Goal: Information Seeking & Learning: Learn about a topic

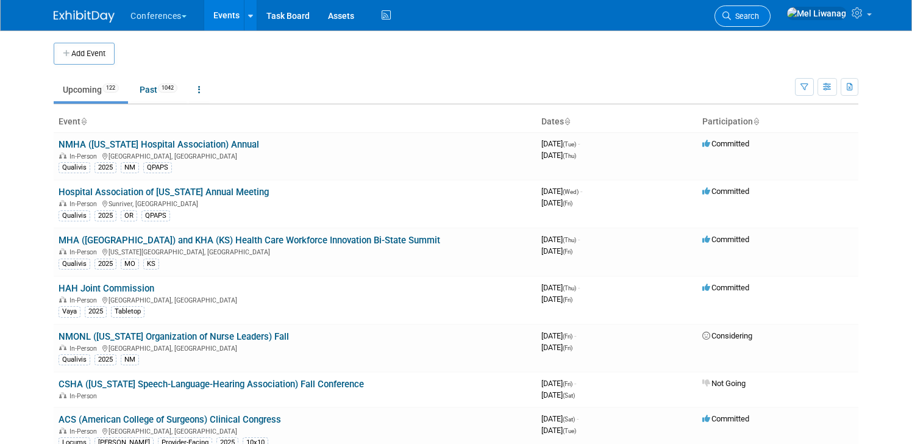
click at [770, 23] on link "Search" at bounding box center [743, 15] width 56 height 21
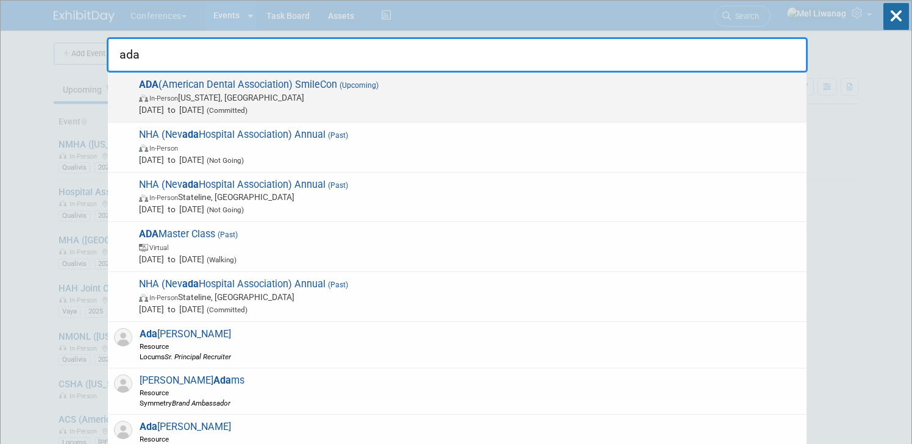
type input "ada"
click at [318, 104] on span "Oct 22, 2025 to Oct 25, 2025 (Committed)" at bounding box center [470, 110] width 662 height 12
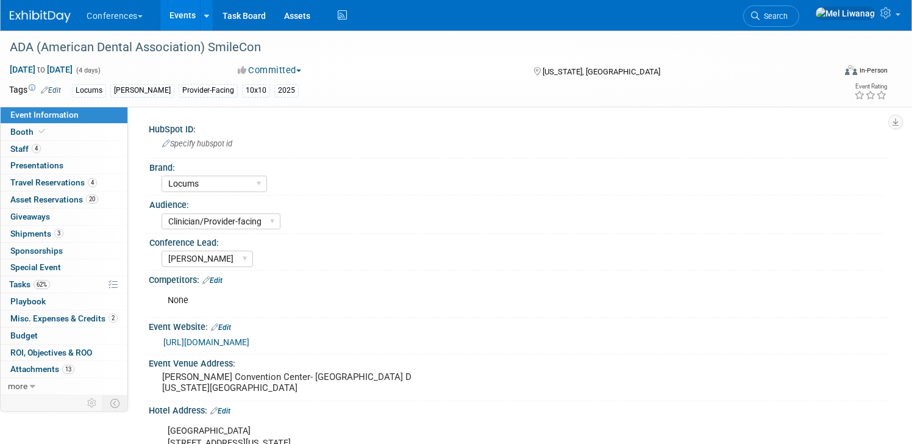
select select "Locums"
select select "Clinician/Provider-facing"
select select "[PERSON_NAME]"
click at [84, 238] on link "3 Shipments 3" at bounding box center [64, 234] width 127 height 16
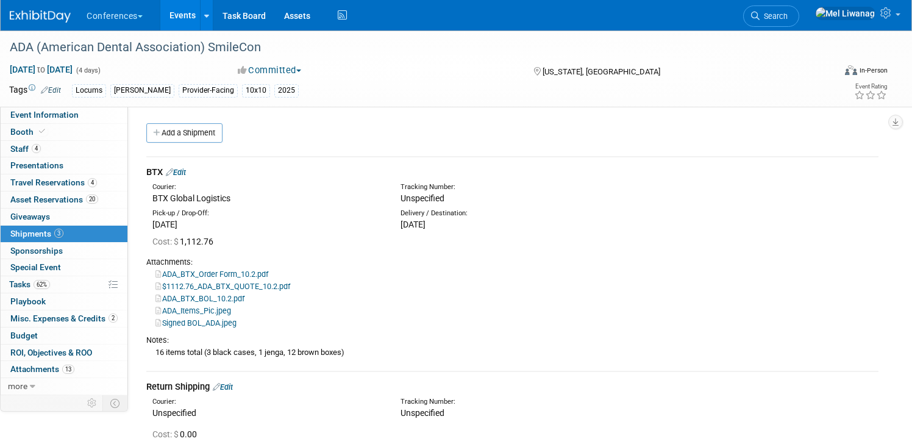
click at [303, 334] on div "Notes: 16 items total (3 black cases, 1 jenga, 12 brown boxes)" at bounding box center [512, 346] width 732 height 34
click at [214, 324] on link "Signed BOL_ADA.jpeg" at bounding box center [196, 322] width 81 height 9
click at [85, 291] on link "62% Tasks 62%" at bounding box center [64, 284] width 127 height 16
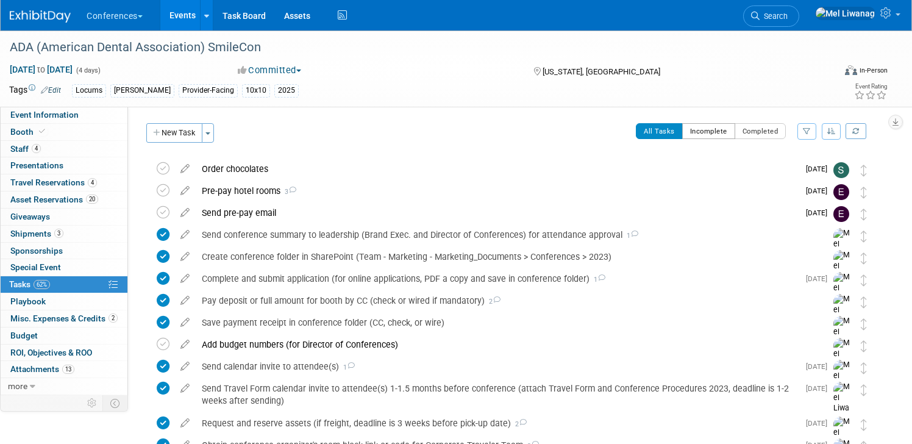
click at [712, 130] on button "Incomplete" at bounding box center [708, 131] width 53 height 16
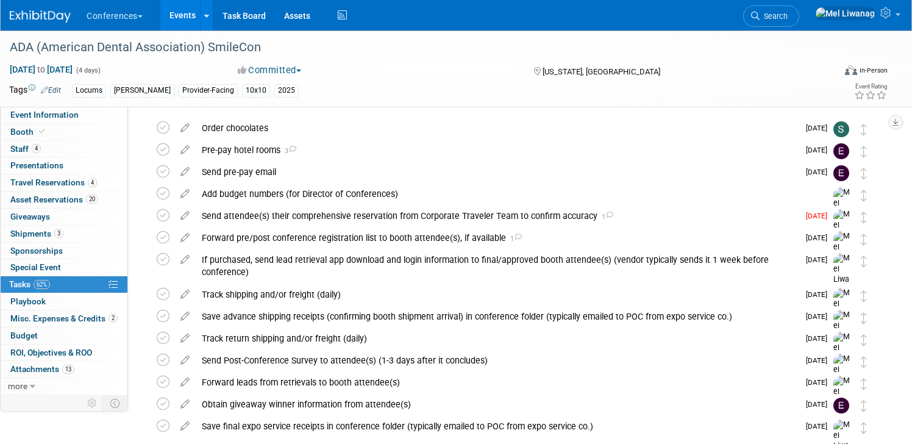
scroll to position [51, 0]
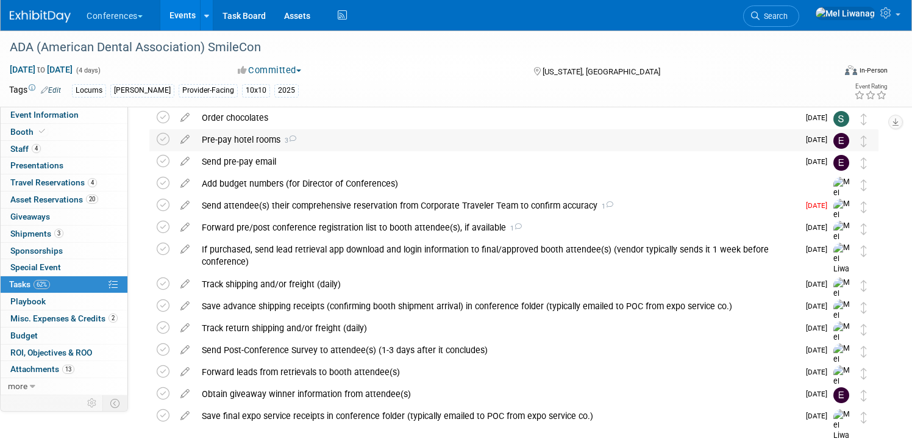
click at [684, 136] on div "Pre-pay hotel rooms 3" at bounding box center [497, 139] width 603 height 21
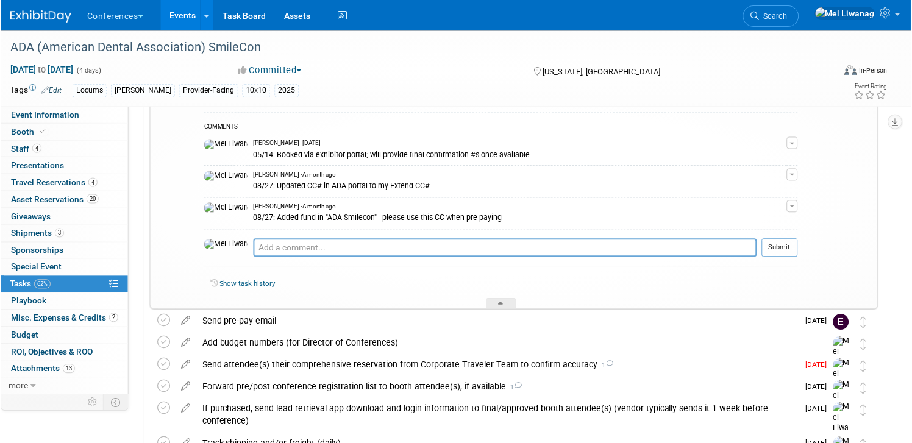
scroll to position [0, 0]
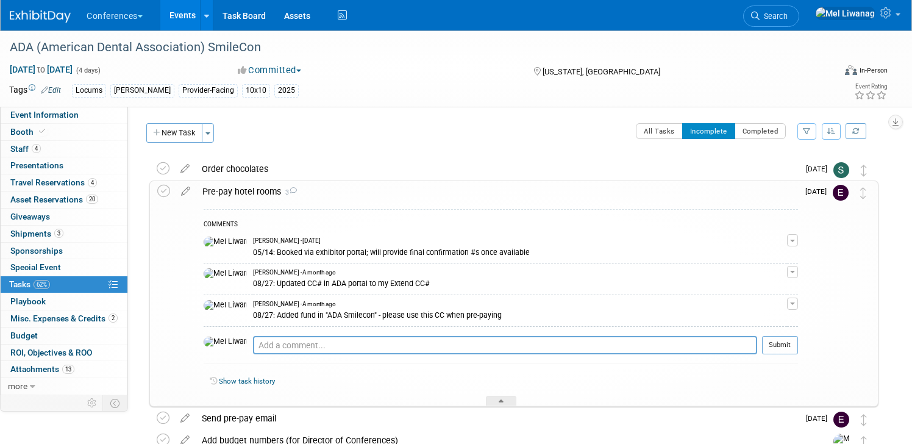
click at [550, 187] on div "Pre-pay hotel rooms 3" at bounding box center [497, 191] width 602 height 21
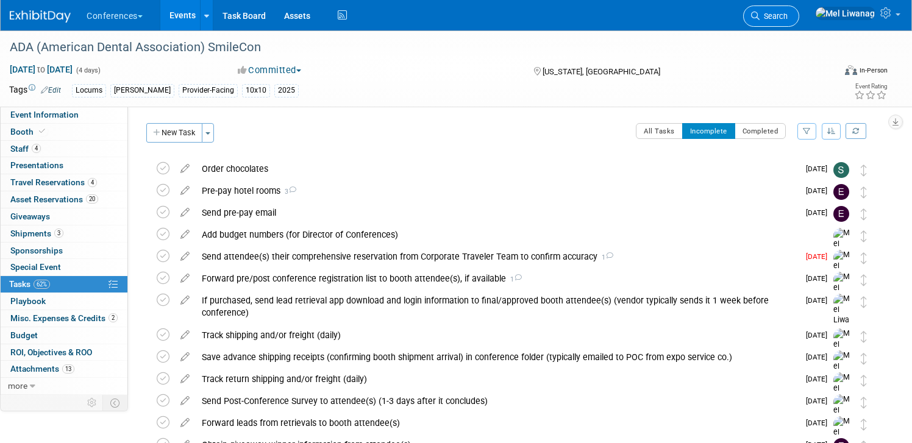
click at [788, 13] on span "Search" at bounding box center [774, 16] width 28 height 9
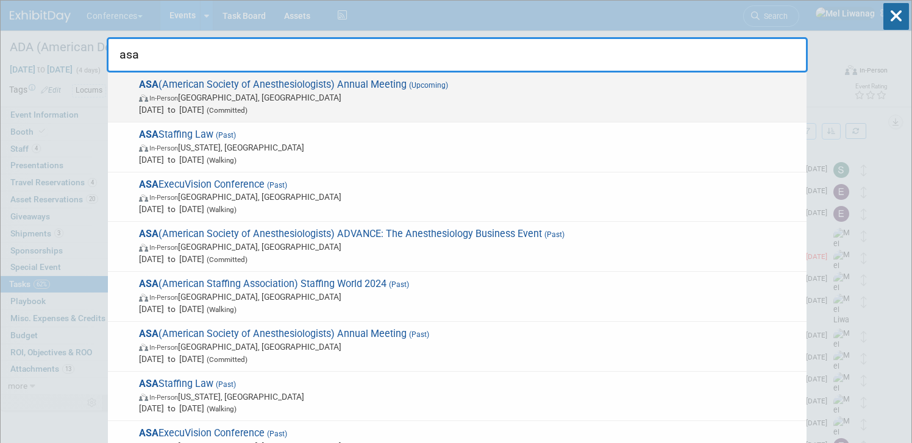
type input "asa"
click at [262, 101] on span "In-Person San Antonio, TX" at bounding box center [470, 97] width 662 height 12
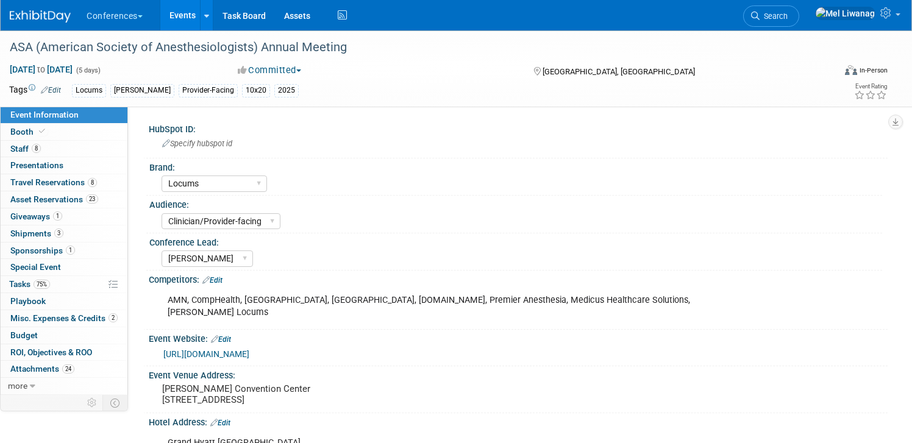
select select "Locums"
select select "Clinician/Provider-facing"
select select "[PERSON_NAME]"
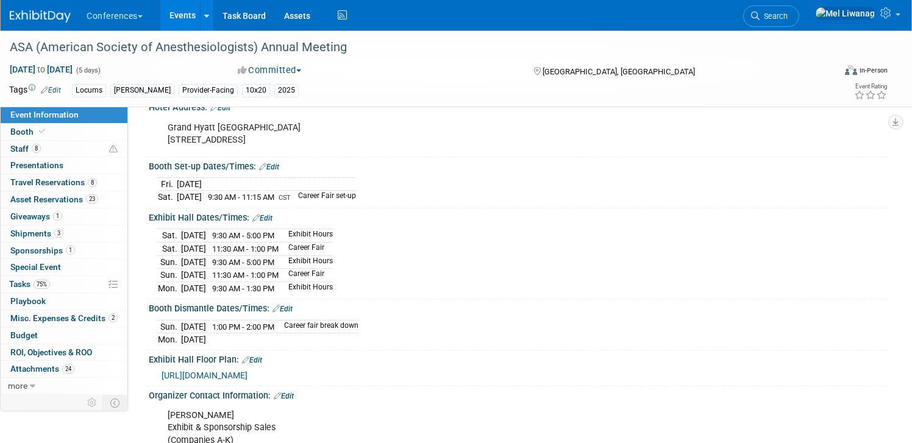
scroll to position [318, 0]
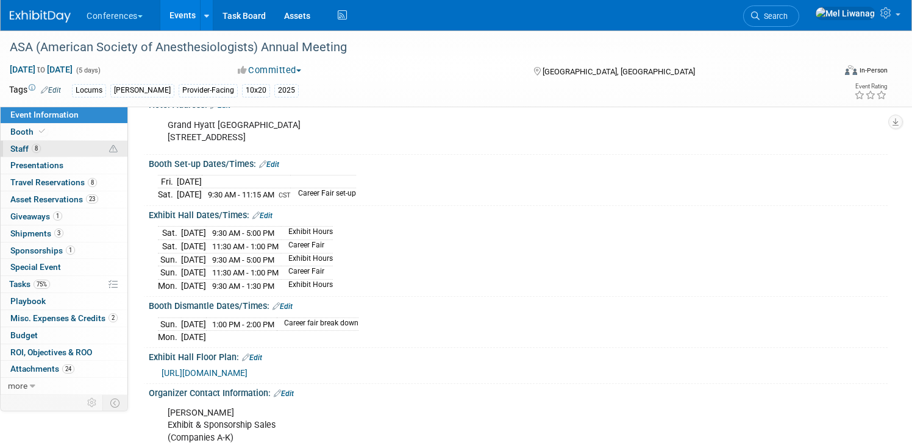
click at [74, 145] on link "8 Staff 8" at bounding box center [64, 149] width 127 height 16
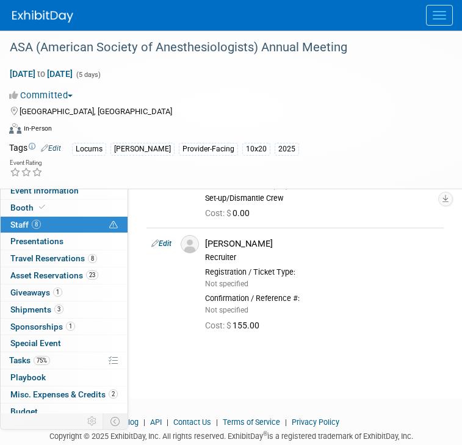
scroll to position [668, 0]
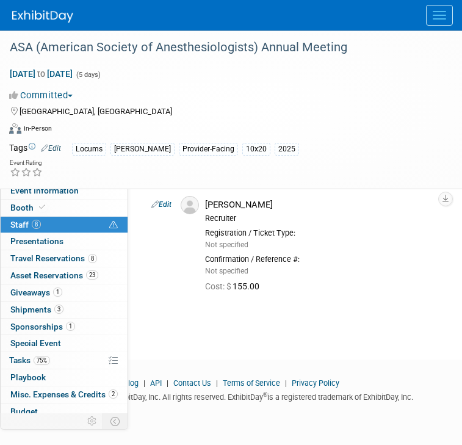
click at [437, 18] on span "Menu" at bounding box center [438, 18] width 13 height 1
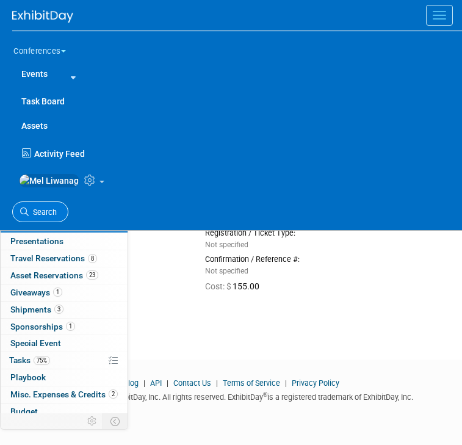
click at [48, 216] on span "Search" at bounding box center [43, 211] width 28 height 9
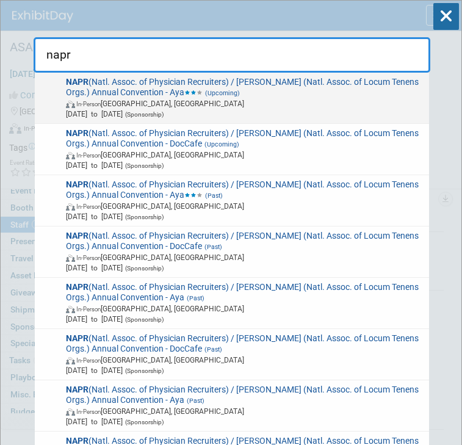
type input "napr"
click at [152, 106] on span "In-Person Las Vegas, NV" at bounding box center [245, 103] width 359 height 10
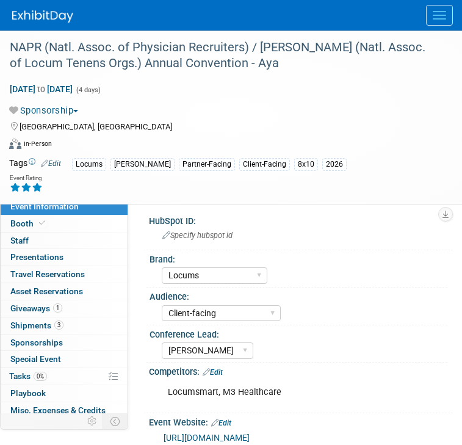
select select "Locums"
select select "Client-facing"
select select "[PERSON_NAME]"
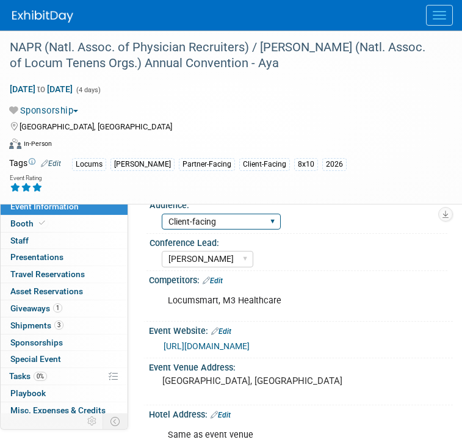
scroll to position [97, 0]
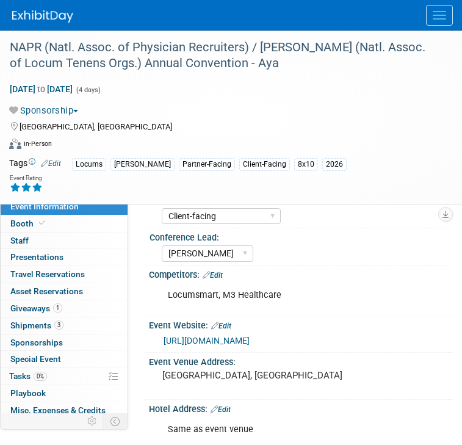
click at [229, 326] on link "Edit" at bounding box center [221, 325] width 20 height 9
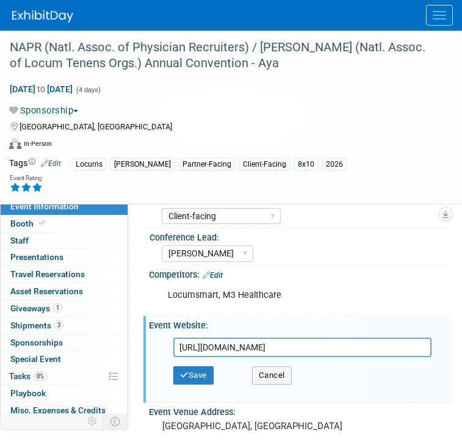
click at [253, 349] on input "https://nalto.memberclicks.net/2025-annual-convention-exhibitors-and-sponsors#/…" at bounding box center [302, 347] width 258 height 20
type input "https://napr.memberclicks.net/2026-annual-convention-agenda"
click at [210, 372] on button "Save" at bounding box center [193, 375] width 40 height 18
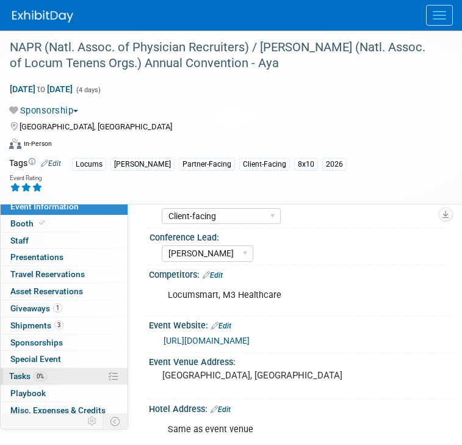
click at [36, 368] on link "0% Tasks 0%" at bounding box center [64, 376] width 127 height 16
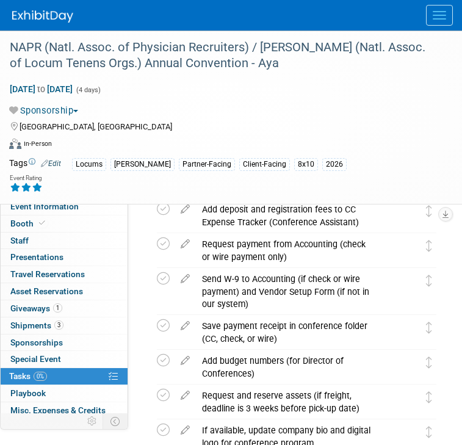
scroll to position [1054, 0]
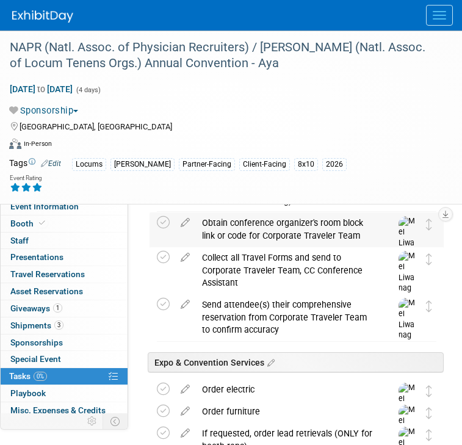
click at [286, 218] on div "Obtain conference organizer's room block link or code for Corporate Traveler Te…" at bounding box center [285, 229] width 178 height 34
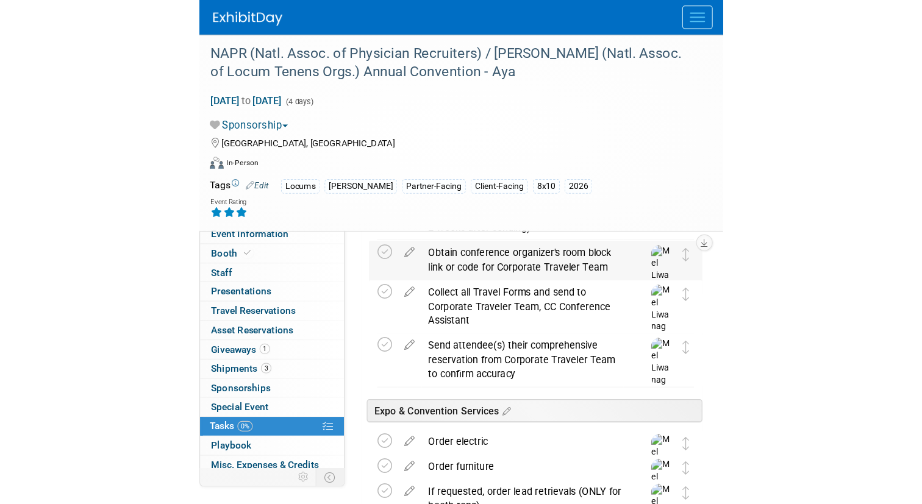
scroll to position [1055, 0]
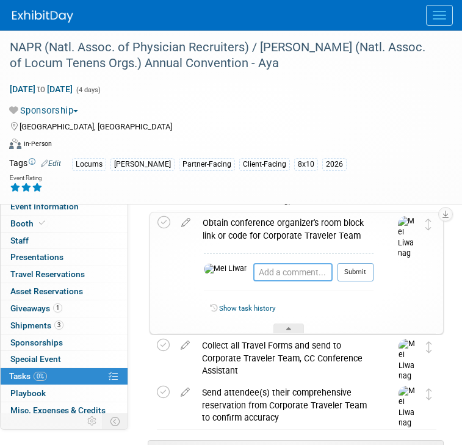
click at [258, 274] on textarea at bounding box center [292, 272] width 79 height 18
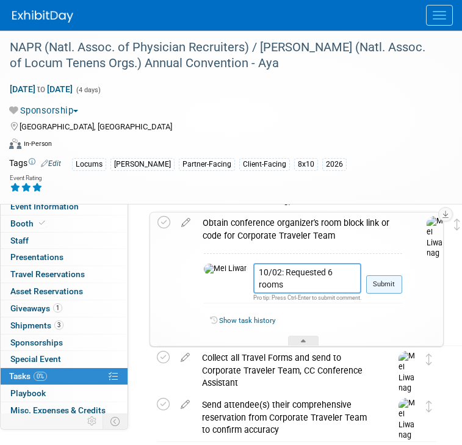
type textarea "10/02: Requested 6 rooms"
click at [366, 290] on button "Submit" at bounding box center [384, 284] width 36 height 18
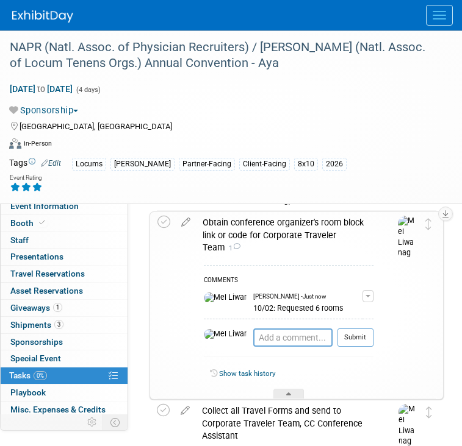
click at [242, 227] on div "Obtain conference organizer's room block link or code for Corporate Traveler Te…" at bounding box center [284, 235] width 177 height 46
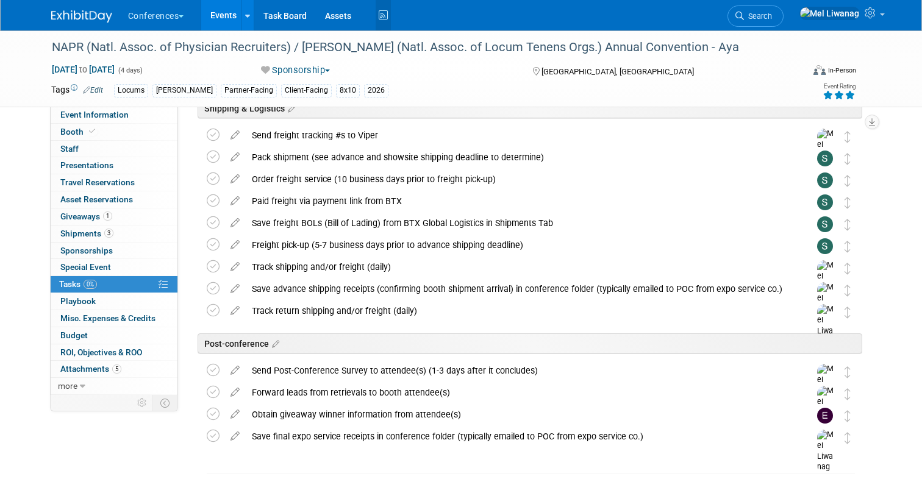
click at [385, 13] on icon at bounding box center [383, 15] width 15 height 19
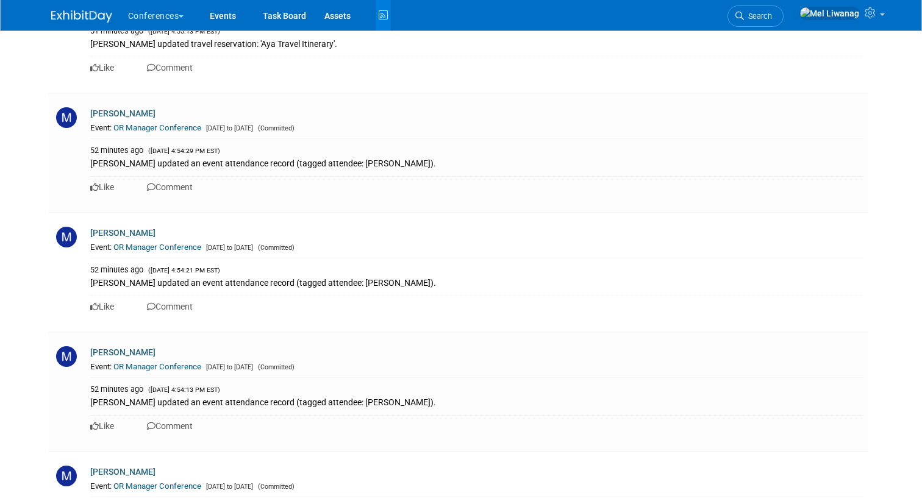
scroll to position [6267, 0]
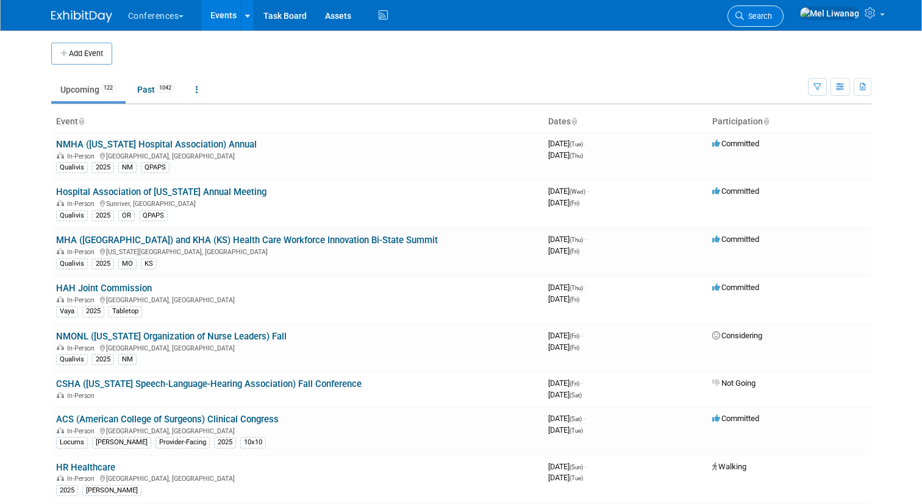
click at [784, 21] on link "Search" at bounding box center [756, 15] width 56 height 21
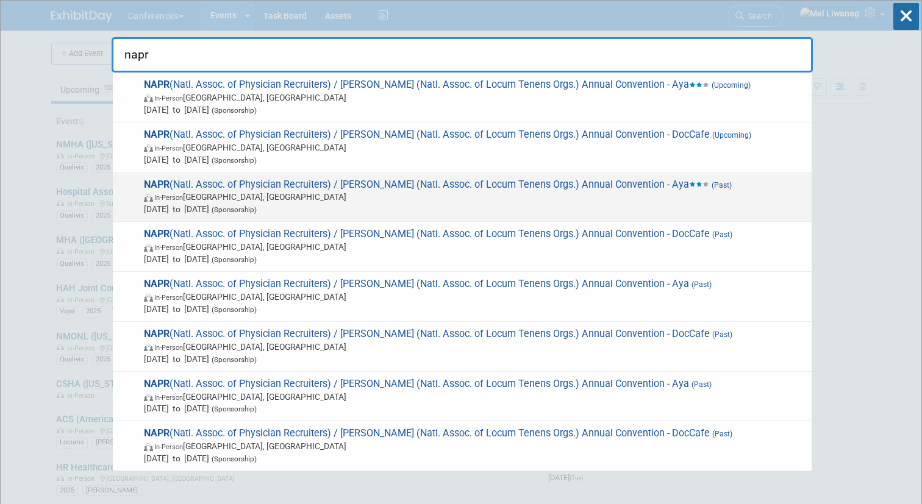
type input "napr"
click at [611, 213] on span "Mar 4, 2025 to Mar 7, 2025 (Sponsorship)" at bounding box center [475, 209] width 662 height 12
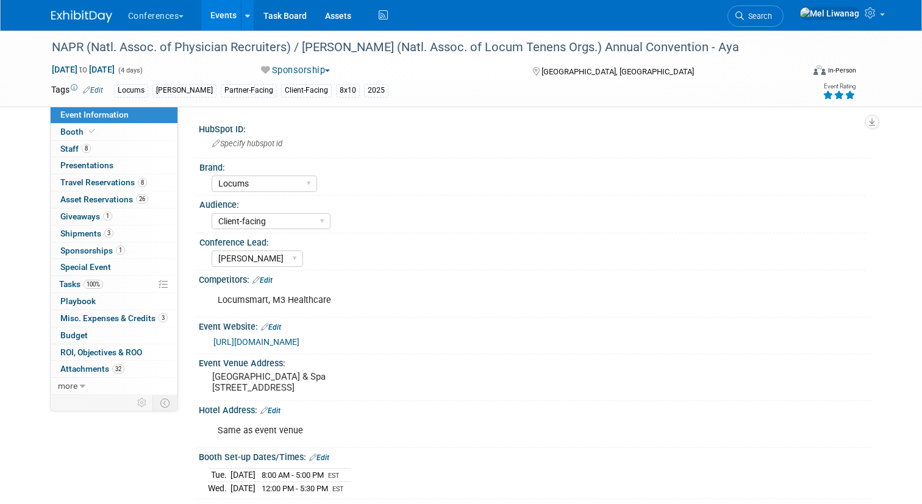
select select "Locums"
select select "Client-facing"
select select "[PERSON_NAME]"
click at [118, 244] on link "1 Sponsorships 1" at bounding box center [114, 251] width 127 height 16
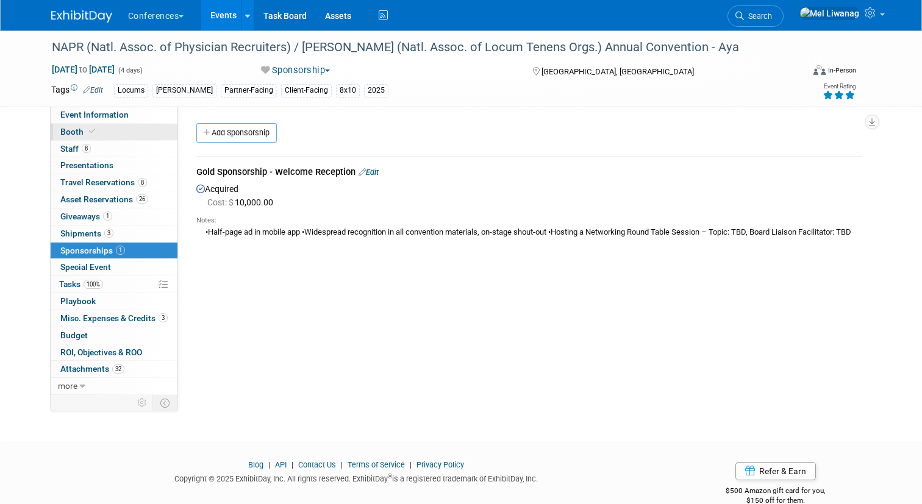
click at [115, 132] on link "Booth" at bounding box center [114, 132] width 127 height 16
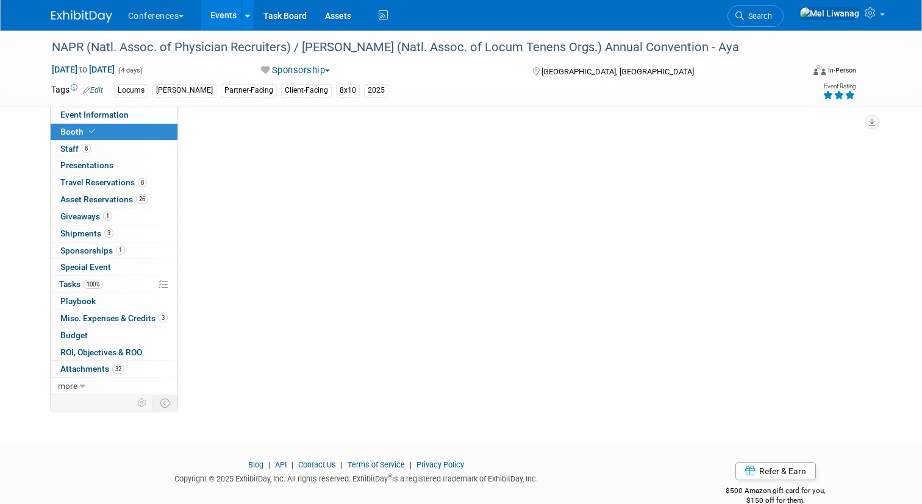
select select "8'x10'"
select select "No"
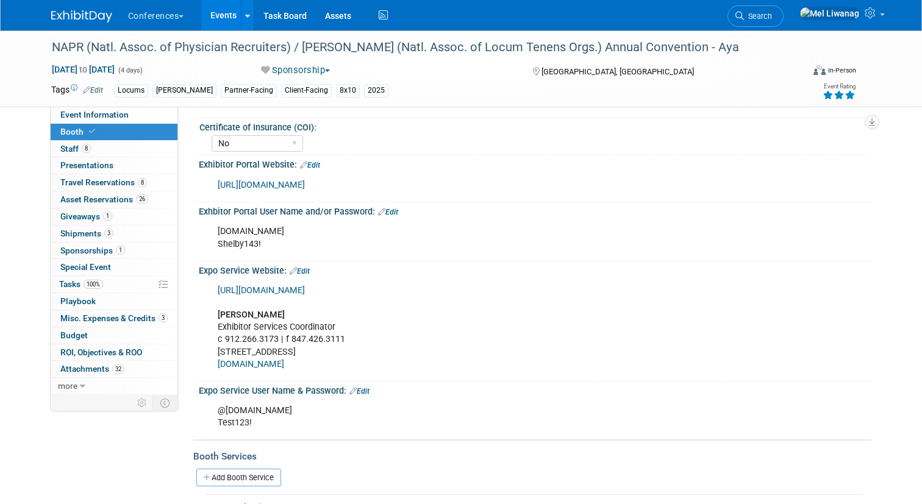
scroll to position [212, 0]
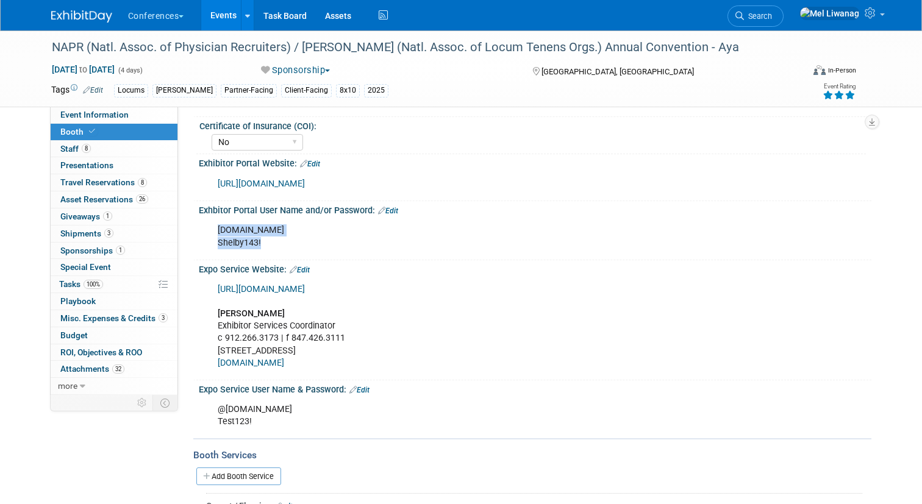
drag, startPoint x: 265, startPoint y: 242, endPoint x: 206, endPoint y: 241, distance: 58.5
click at [206, 241] on div "ayahealthcare.com Shelby143! X" at bounding box center [535, 235] width 673 height 41
drag, startPoint x: 262, startPoint y: 242, endPoint x: 213, endPoint y: 244, distance: 48.8
click at [213, 244] on div "ayahealthcare.com Shelby143!" at bounding box center [475, 236] width 532 height 37
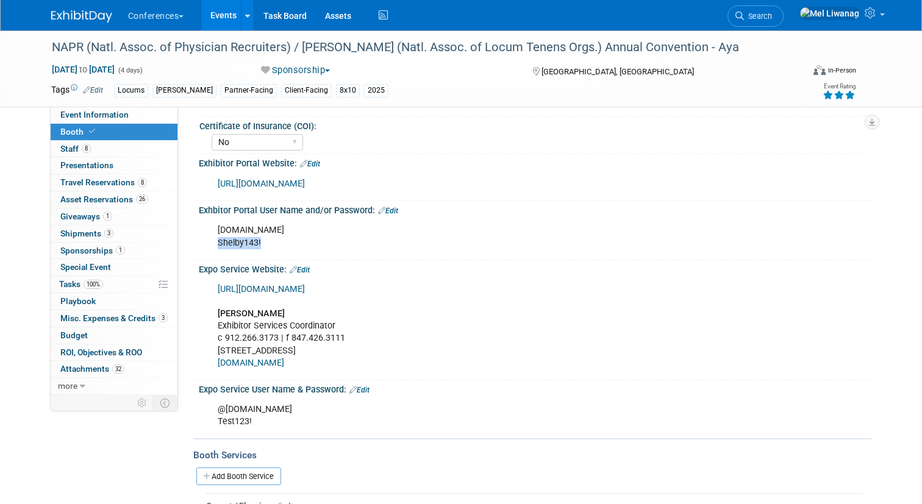
copy div "Shelby143!"
click at [772, 16] on span "Search" at bounding box center [758, 16] width 28 height 9
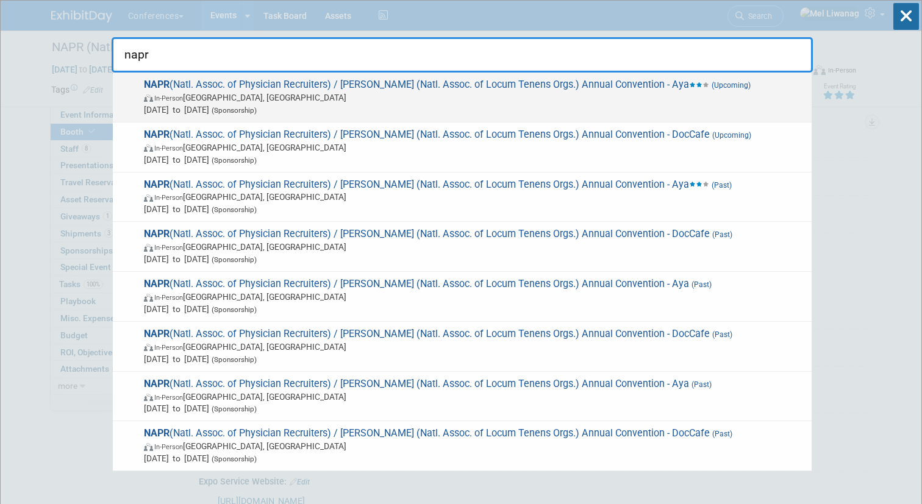
type input "napr"
click at [507, 98] on span "In-Person Las Vegas, NV" at bounding box center [475, 97] width 662 height 12
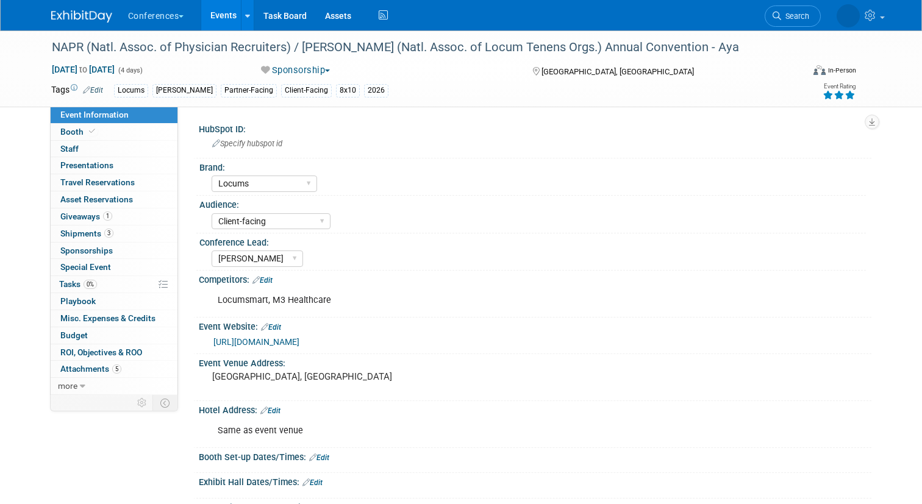
select select "Locums"
select select "Client-facing"
select select "[PERSON_NAME]"
click at [323, 77] on div "[DATE] to [DATE] (4 days) [DATE] to [DATE] Sponsorship Committed Considering No…" at bounding box center [453, 72] width 823 height 18
click at [309, 70] on button "Sponsorship" at bounding box center [296, 70] width 78 height 13
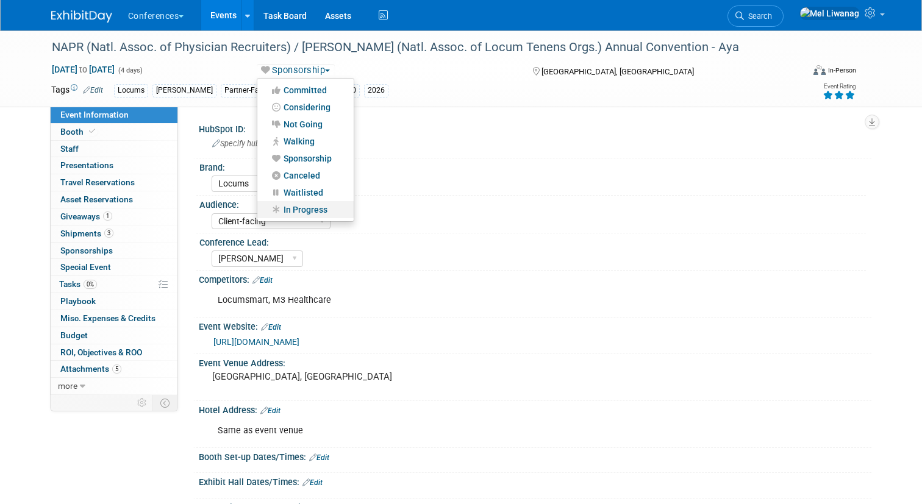
click at [309, 205] on link "In Progress" at bounding box center [305, 209] width 96 height 17
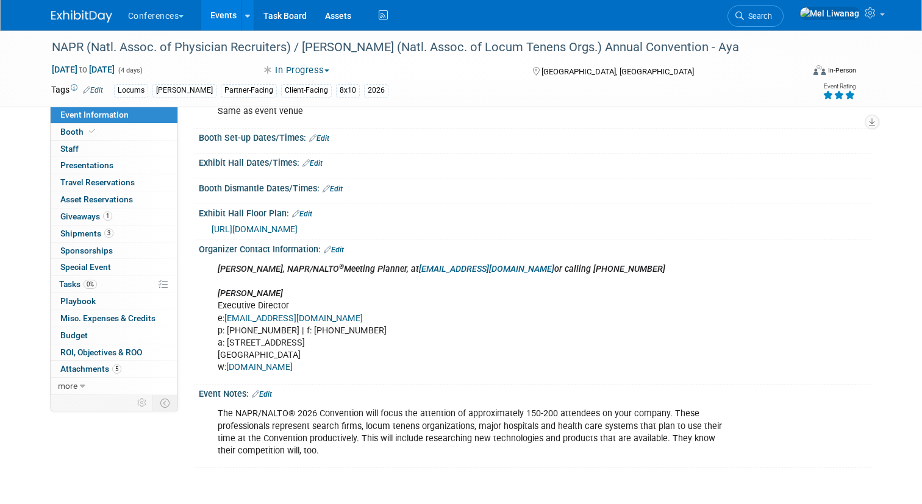
scroll to position [320, 0]
click at [744, 20] on icon at bounding box center [739, 16] width 9 height 9
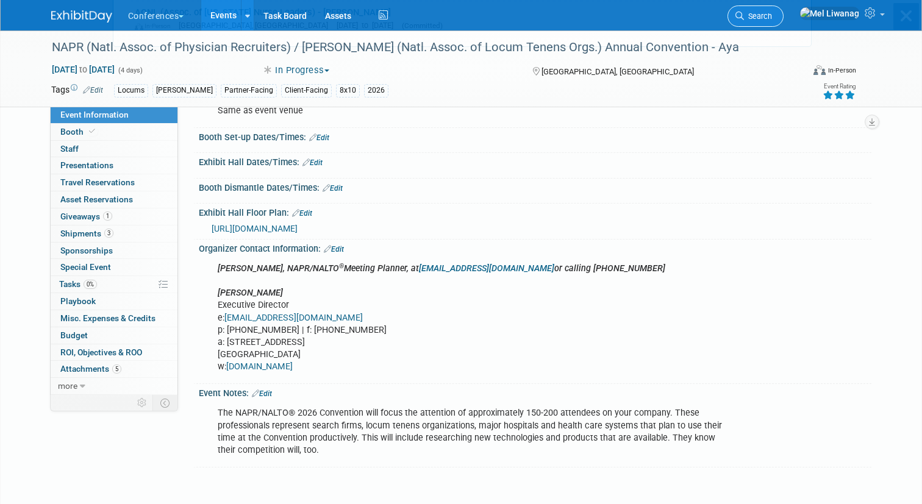
scroll to position [0, 0]
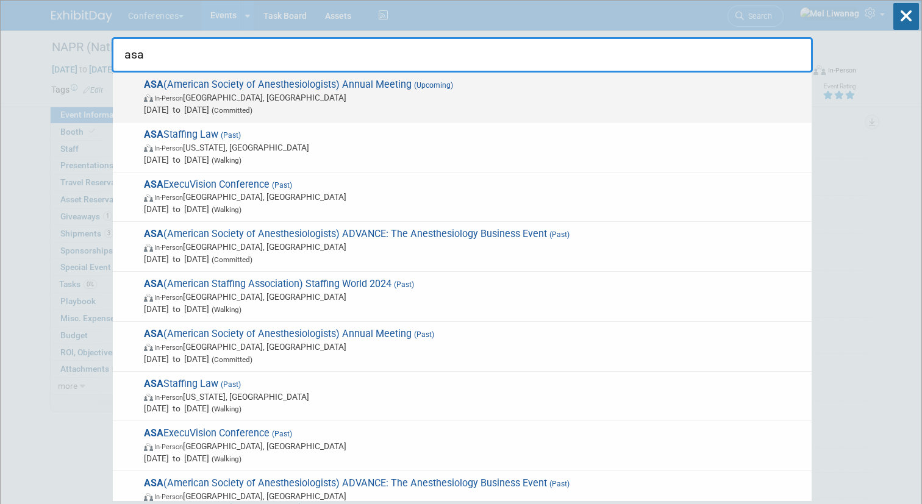
type input "asa"
click at [343, 96] on span "In-Person San Antonio, TX" at bounding box center [475, 97] width 662 height 12
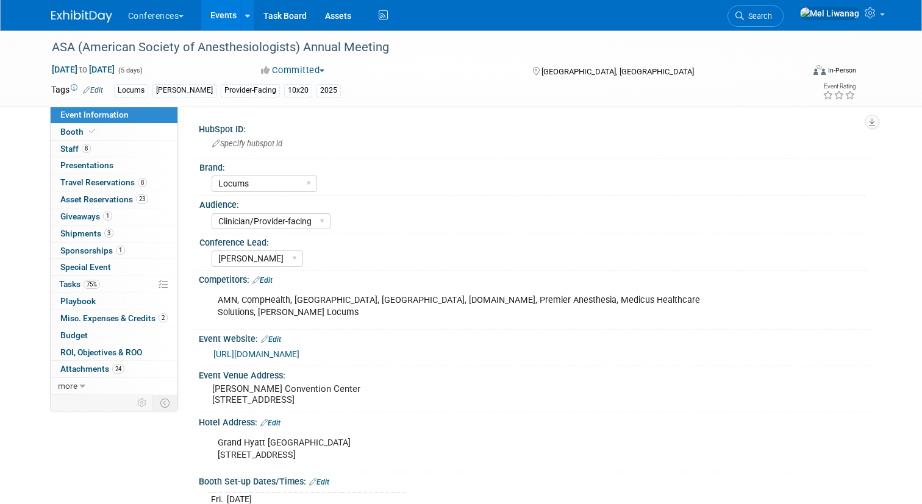
select select "Locums"
select select "Clinician/Provider-facing"
select select "[PERSON_NAME]"
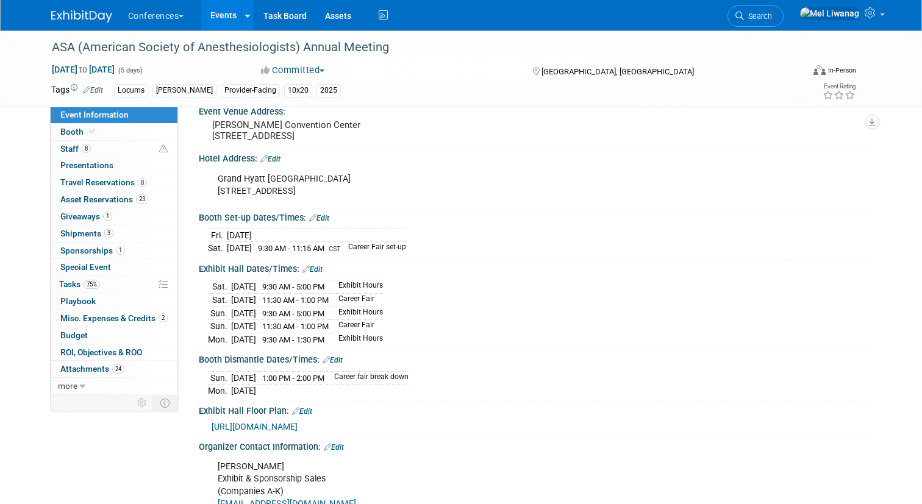
scroll to position [278, 0]
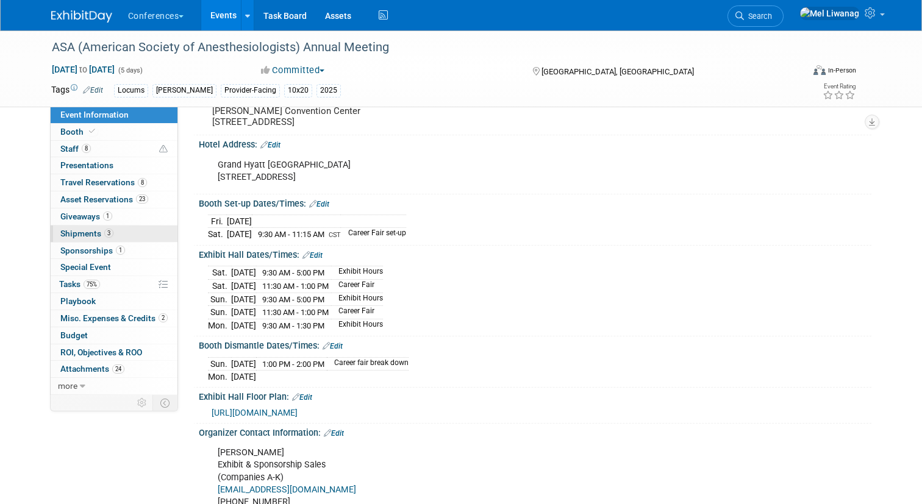
click at [120, 237] on link "3 Shipments 3" at bounding box center [114, 234] width 127 height 16
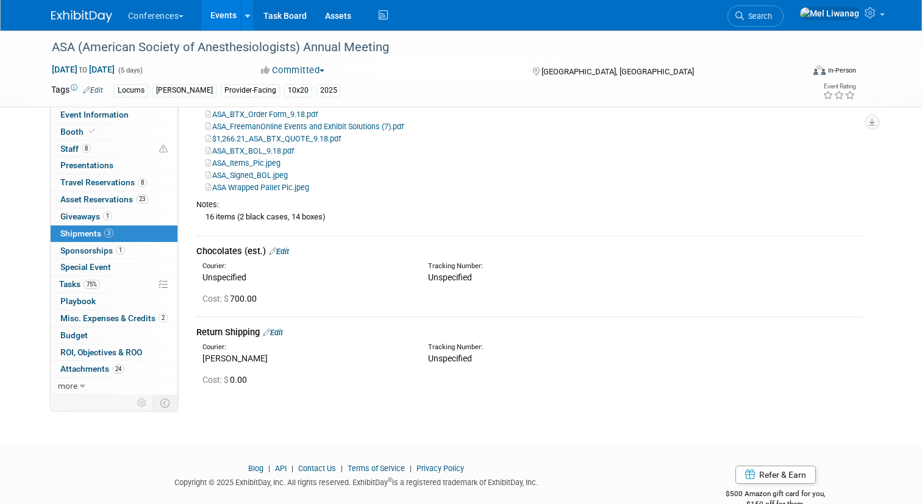
scroll to position [158, 0]
click at [772, 12] on span "Search" at bounding box center [758, 16] width 28 height 9
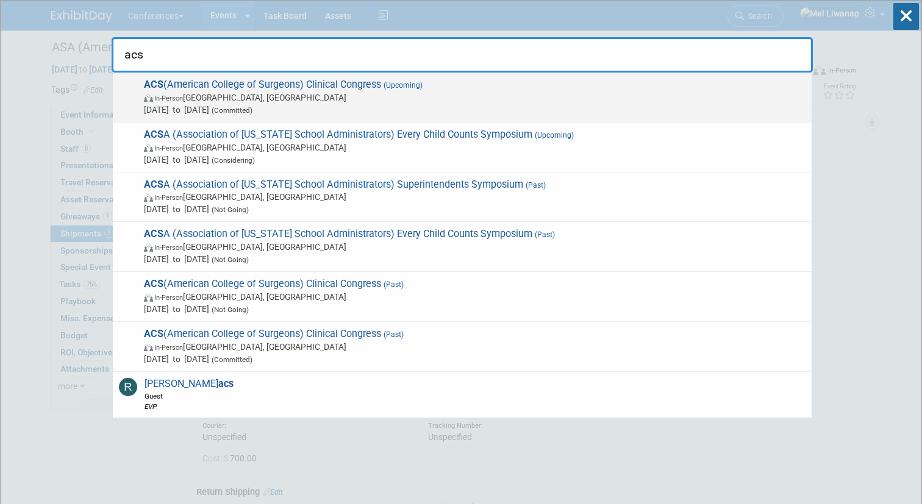
type input "acs"
click at [379, 88] on span "ACS (American College of Surgeons) Clinical Congress (Upcoming) In-Person Chica…" at bounding box center [472, 97] width 665 height 37
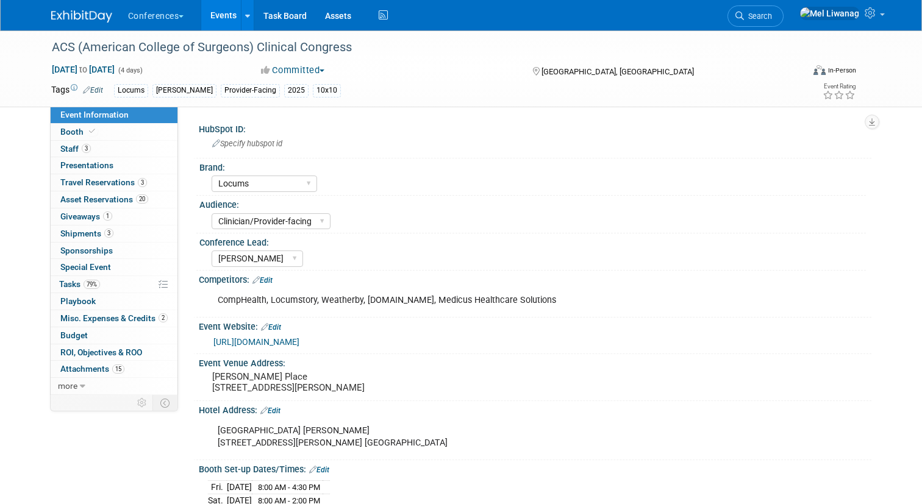
select select "Locums"
select select "Clinician/Provider-facing"
select select "[PERSON_NAME]"
click at [109, 234] on span "3" at bounding box center [108, 233] width 9 height 9
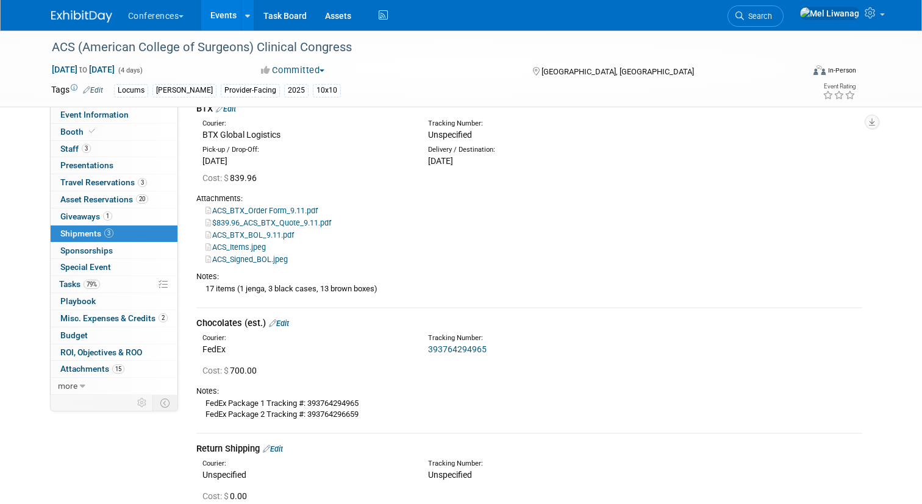
scroll to position [72, 0]
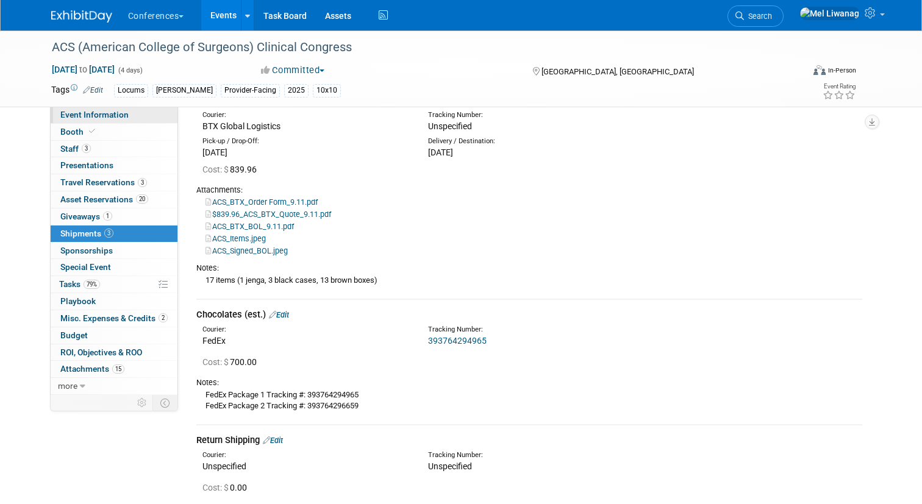
click at [111, 115] on span "Event Information" at bounding box center [94, 115] width 68 height 10
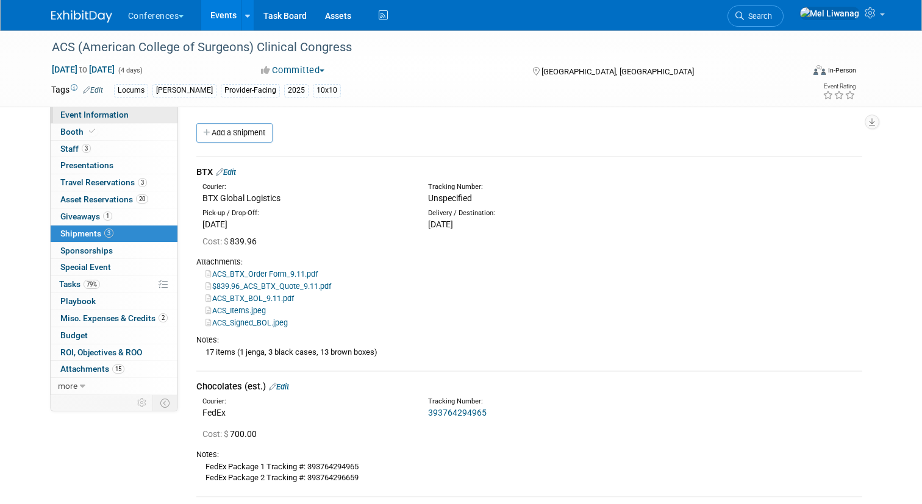
select select "Locums"
select select "Clinician/Provider-facing"
select select "Mel"
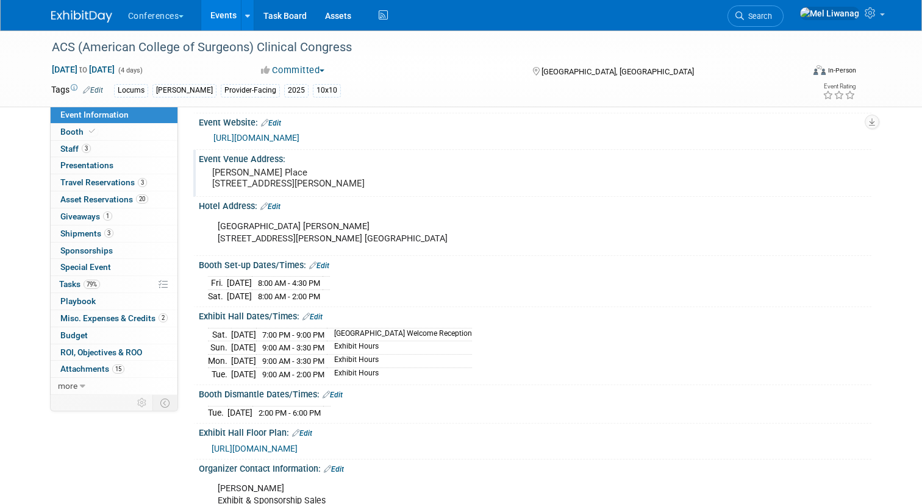
scroll to position [206, 0]
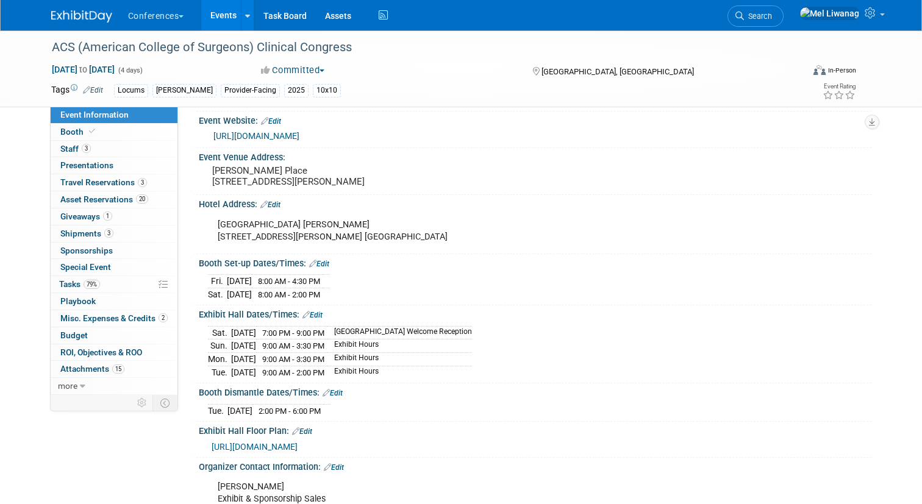
click at [687, 105] on div "ACS (American College of Surgeons) Clinical Congress Oct 4, 2025 to Oct 7, 2025…" at bounding box center [461, 68] width 839 height 76
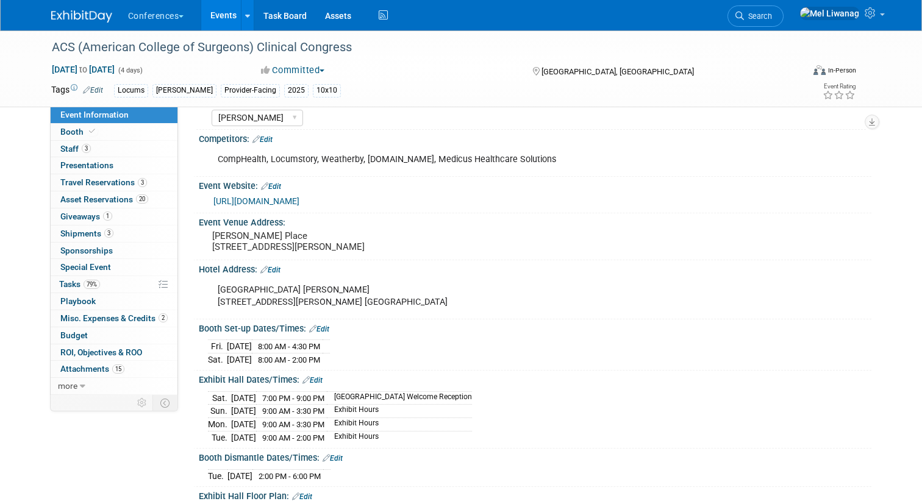
scroll to position [140, 0]
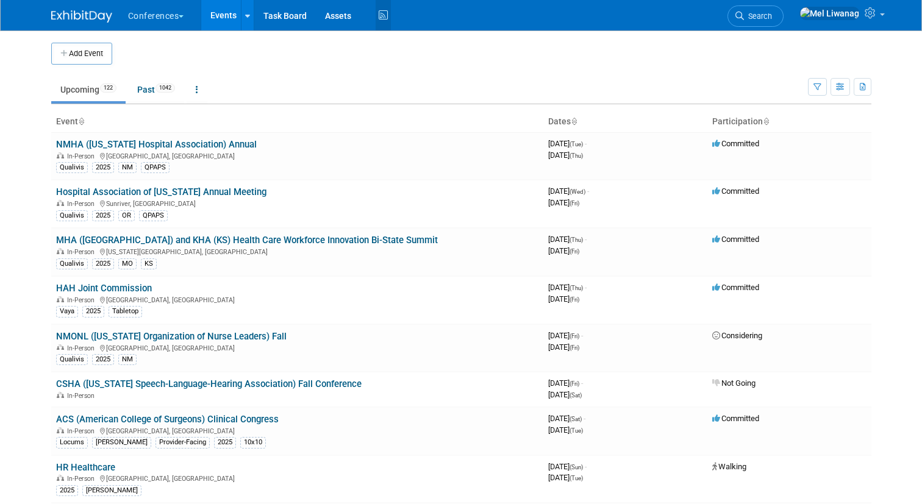
click at [378, 12] on icon at bounding box center [383, 15] width 15 height 19
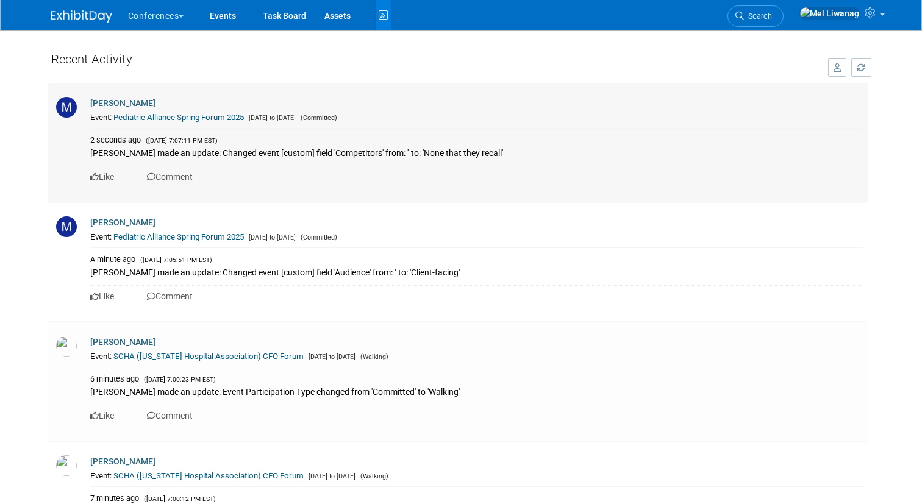
click at [193, 117] on link "Pediatric Alliance Spring Forum 2025" at bounding box center [178, 117] width 131 height 9
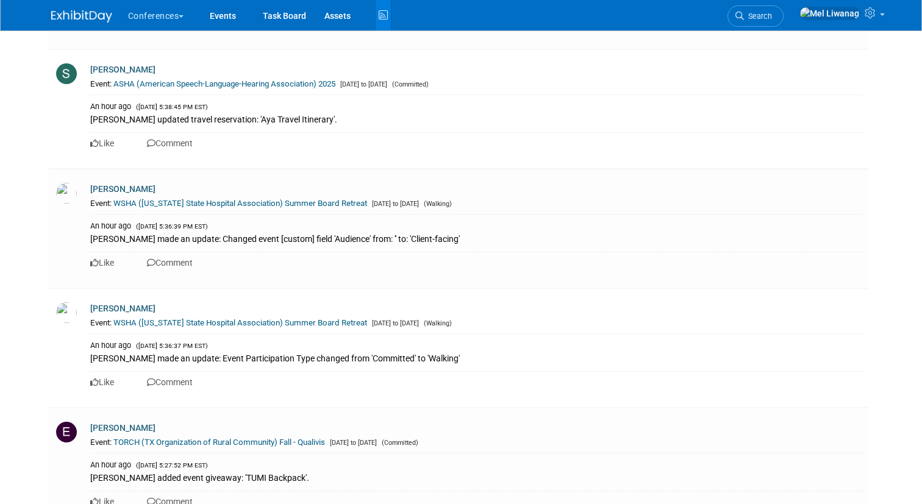
scroll to position [5886, 0]
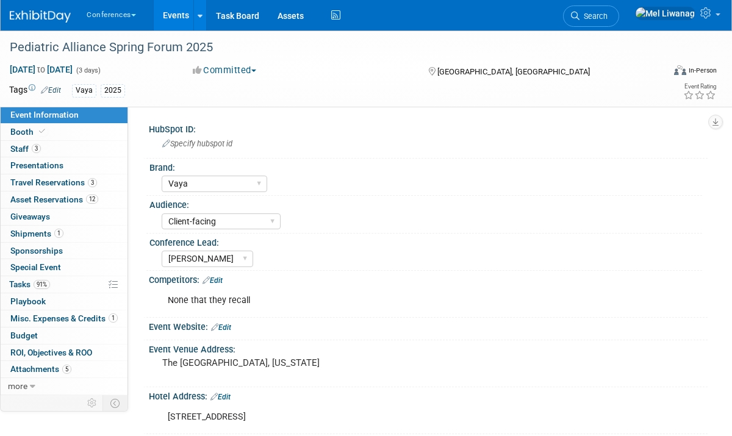
select select "Vaya"
select select "Client-facing"
select select "[PERSON_NAME]"
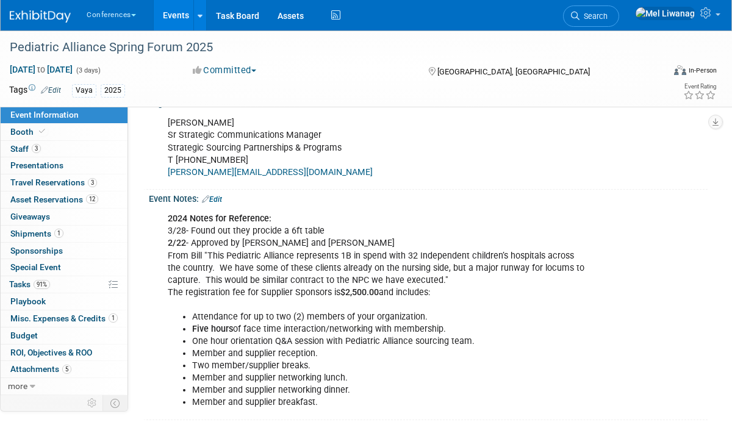
scroll to position [462, 0]
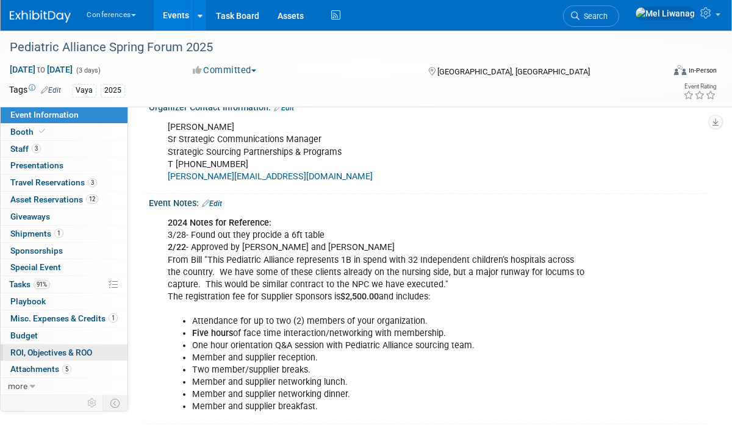
click at [88, 352] on span "ROI, Objectives & ROO 0" at bounding box center [51, 353] width 82 height 10
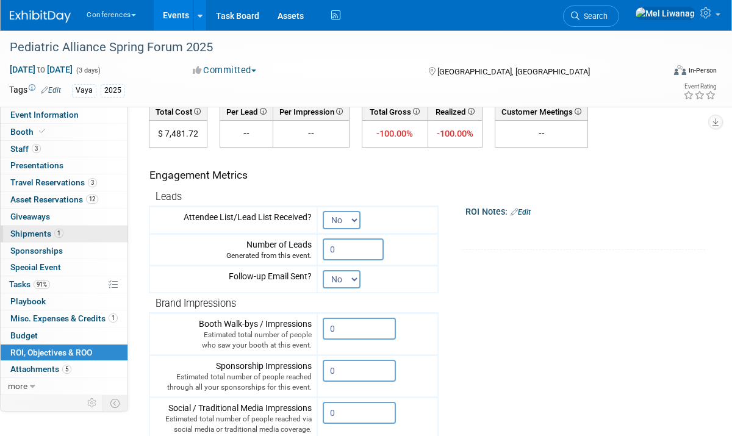
scroll to position [85, 0]
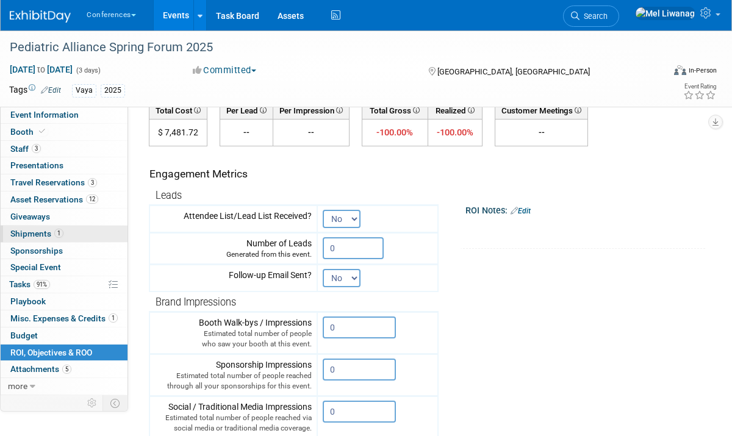
click at [92, 227] on link "1 Shipments 1" at bounding box center [64, 234] width 127 height 16
